Goal: Task Accomplishment & Management: Use online tool/utility

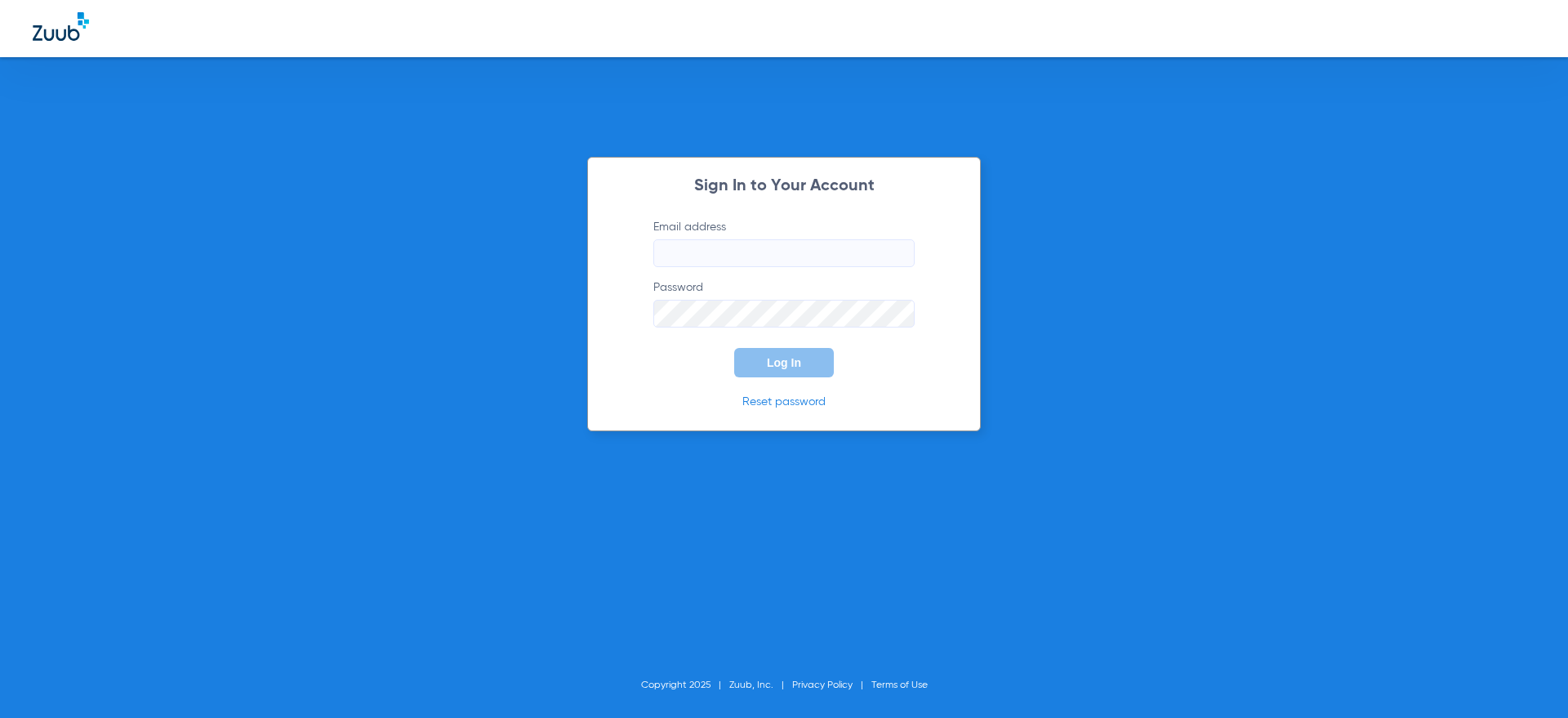
type input "[PERSON_NAME][EMAIL_ADDRESS][DOMAIN_NAME]"
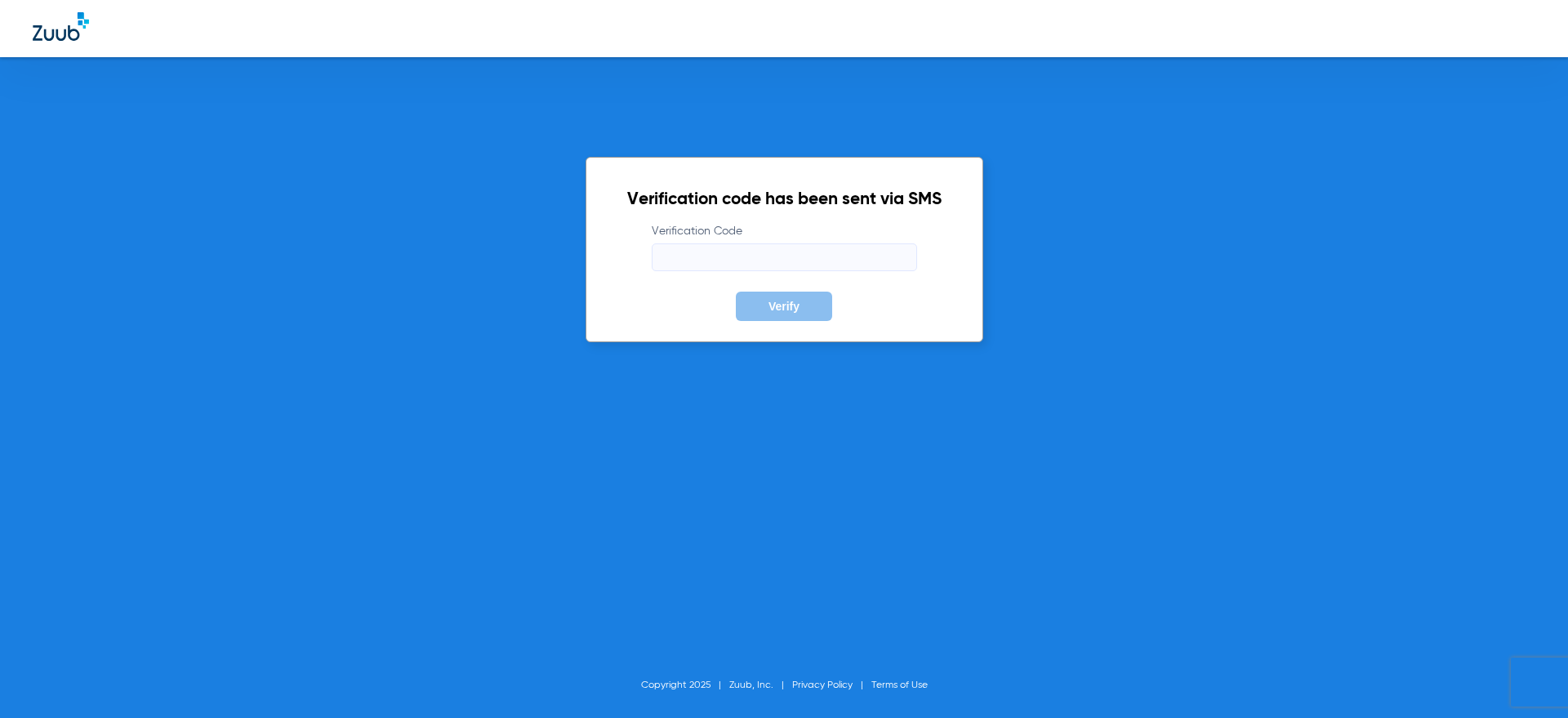
click at [703, 279] on form "Verification Code Verify" at bounding box center [784, 272] width 315 height 98
click at [703, 278] on form "Verification Code Verify" at bounding box center [784, 272] width 315 height 98
click at [750, 265] on input "Verification Code" at bounding box center [784, 257] width 265 height 28
type input "017684"
click at [736, 292] on button "Verify" at bounding box center [784, 306] width 96 height 29
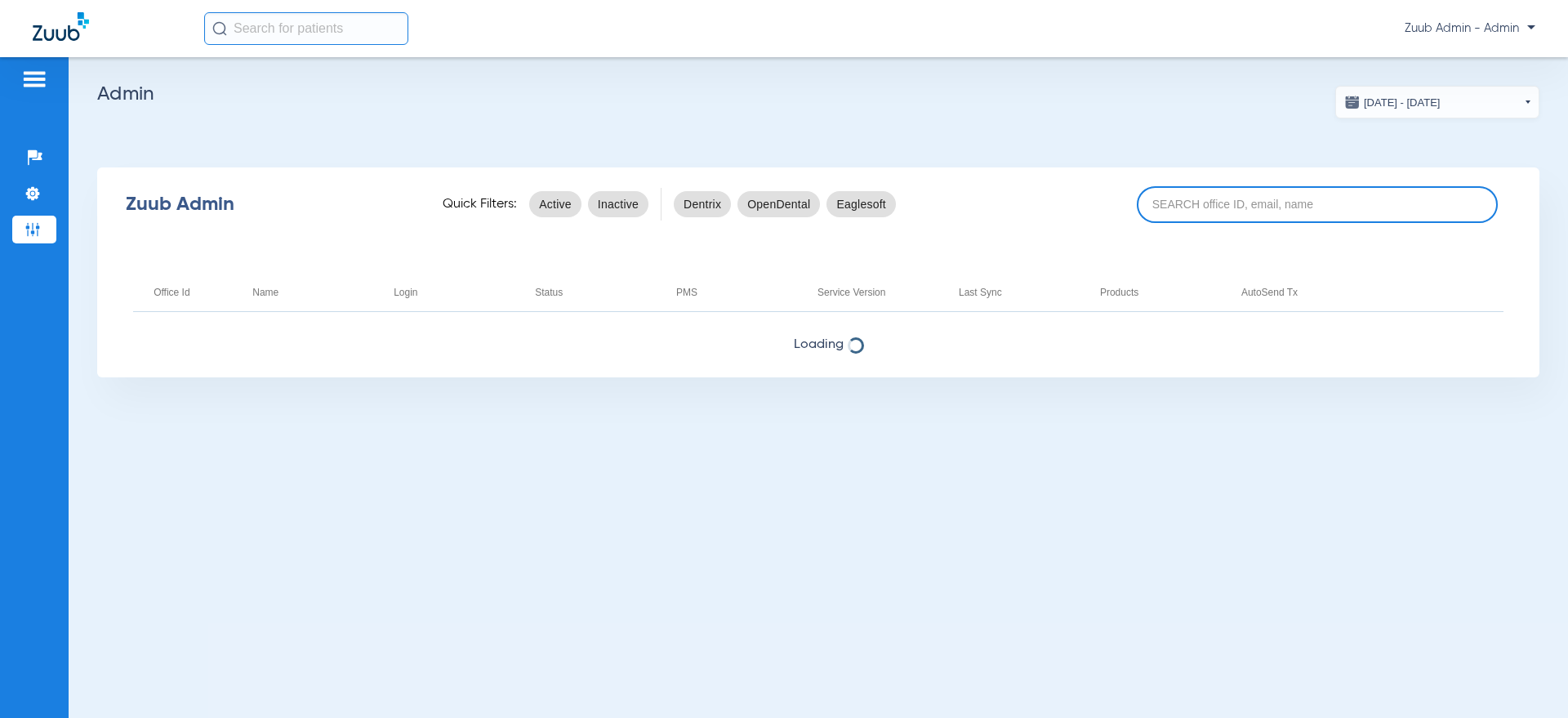
click at [1255, 202] on input at bounding box center [1316, 204] width 361 height 37
type input "7241"
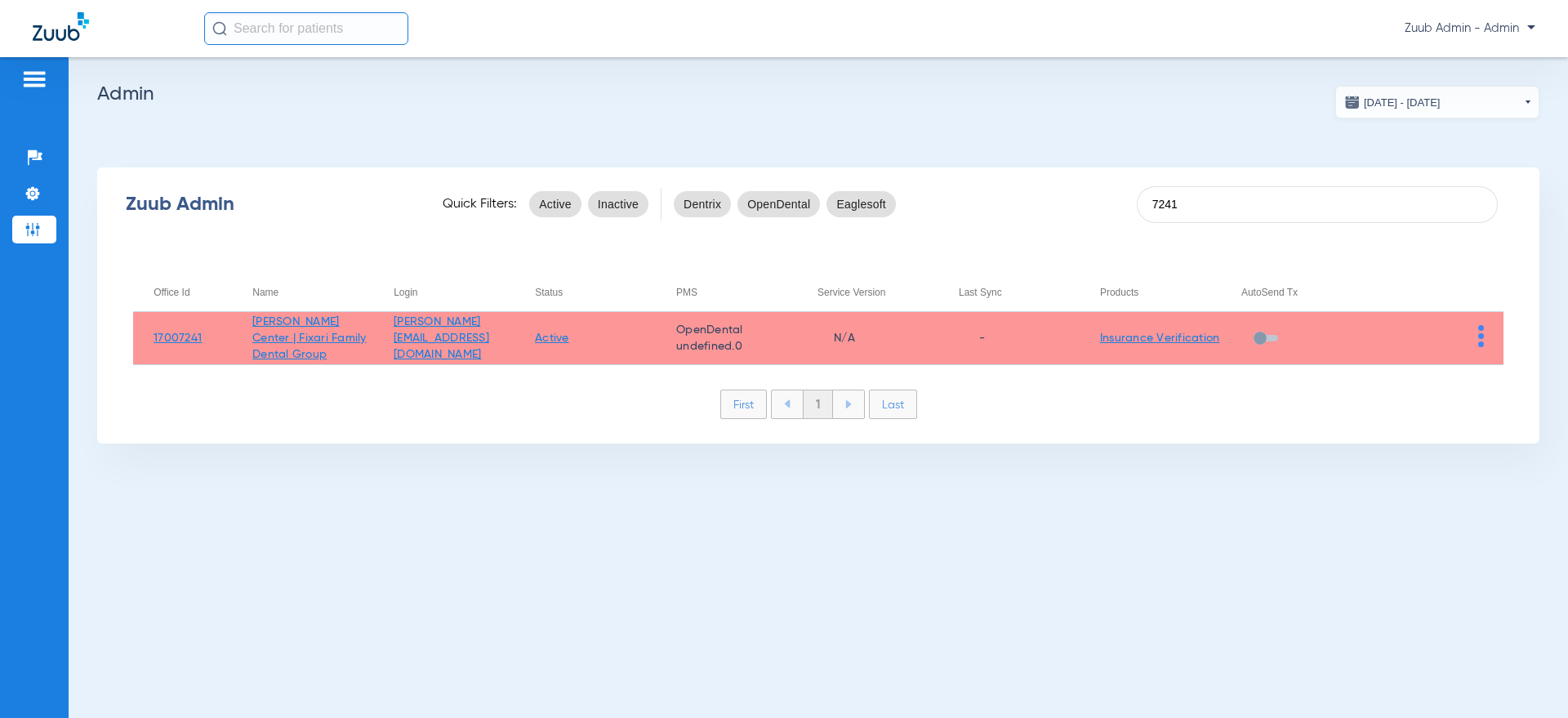
click at [1480, 338] on img at bounding box center [1481, 336] width 6 height 22
click at [1467, 357] on button "View Account" at bounding box center [1435, 371] width 95 height 32
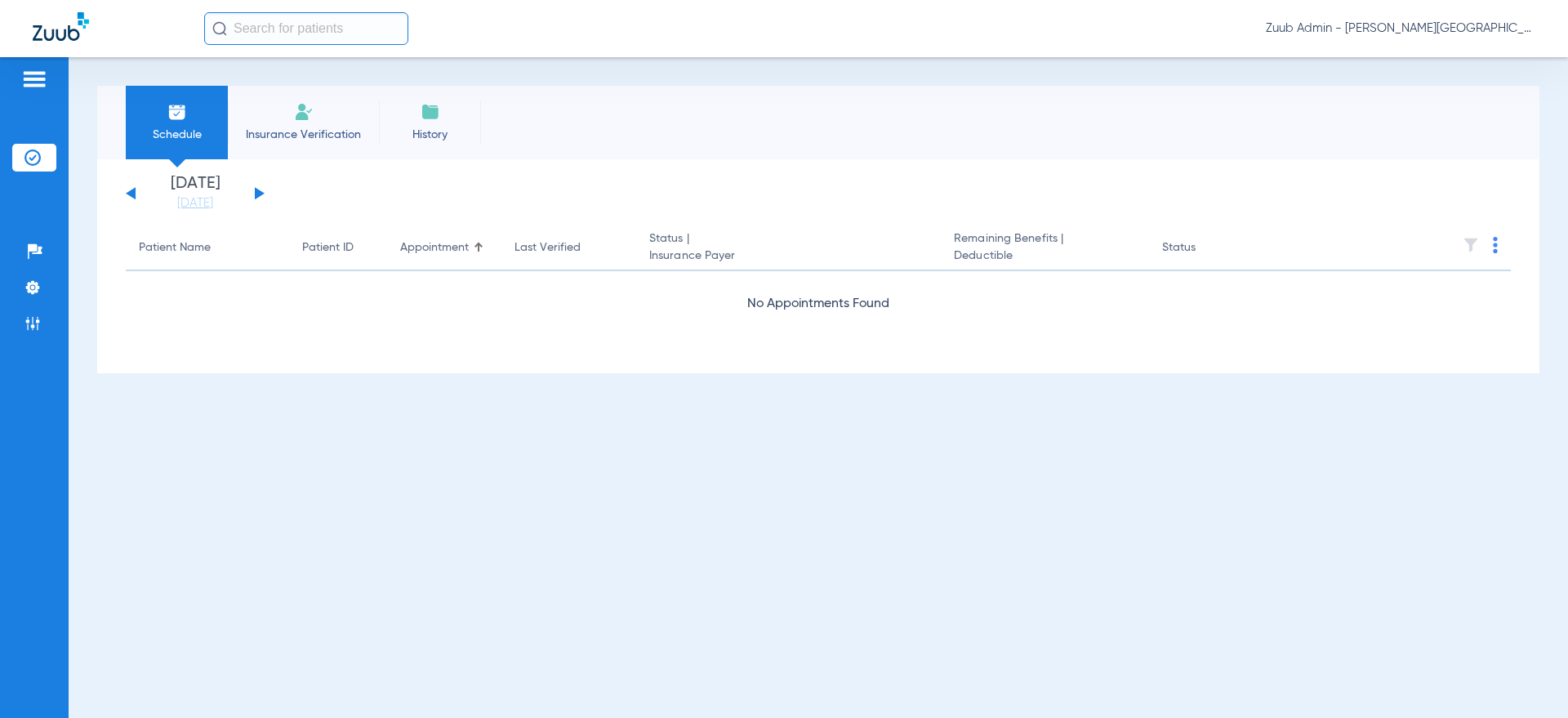
click at [38, 187] on ul "Insurance Verification" at bounding box center [34, 166] width 44 height 44
click at [35, 287] on img at bounding box center [32, 287] width 16 height 16
click at [15, 298] on li "Settings" at bounding box center [34, 287] width 44 height 28
click at [68, 293] on div "Schedule Insurance Verification History Monday 06-23-2025 Tuesday 06-24-2025 We…" at bounding box center [818, 387] width 1500 height 661
click at [43, 287] on li "Settings" at bounding box center [34, 287] width 44 height 28
